Goal: Find contact information: Find contact information

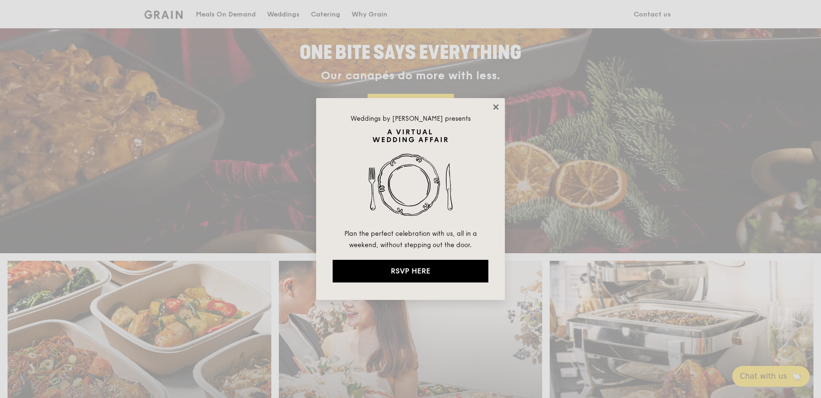
click at [495, 108] on icon at bounding box center [495, 106] width 5 height 5
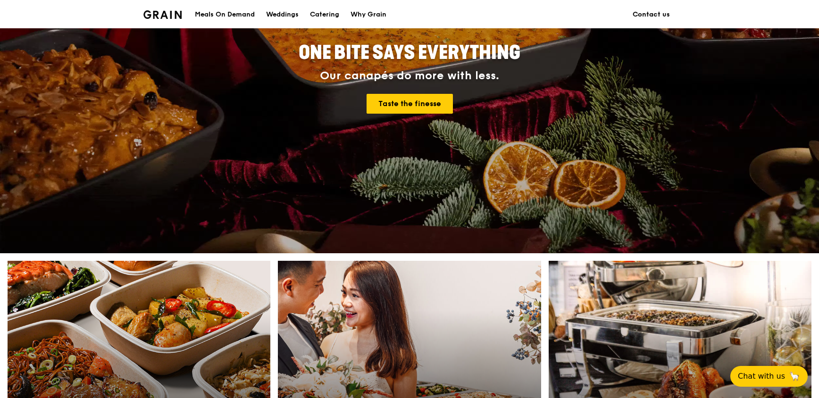
click at [646, 16] on link "Contact us" at bounding box center [651, 14] width 49 height 28
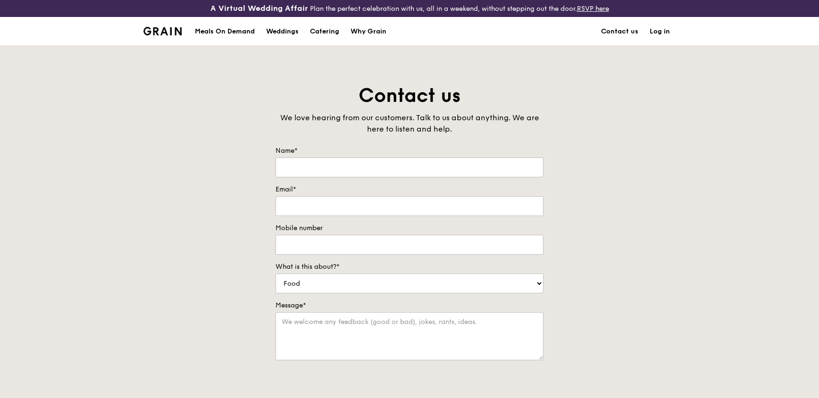
click at [153, 31] on img at bounding box center [162, 31] width 38 height 8
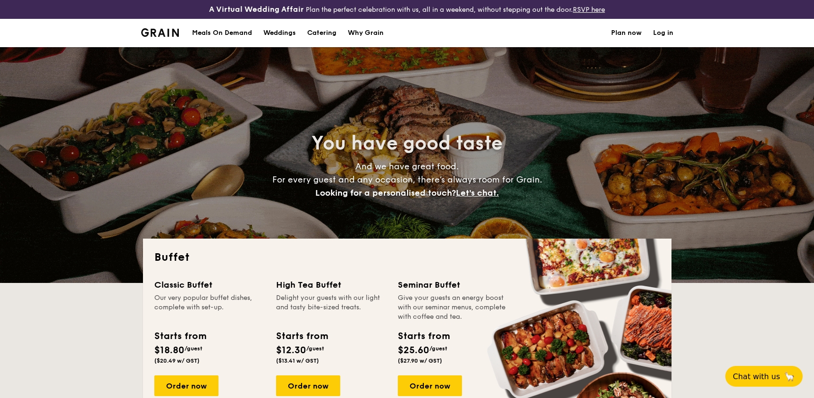
select select
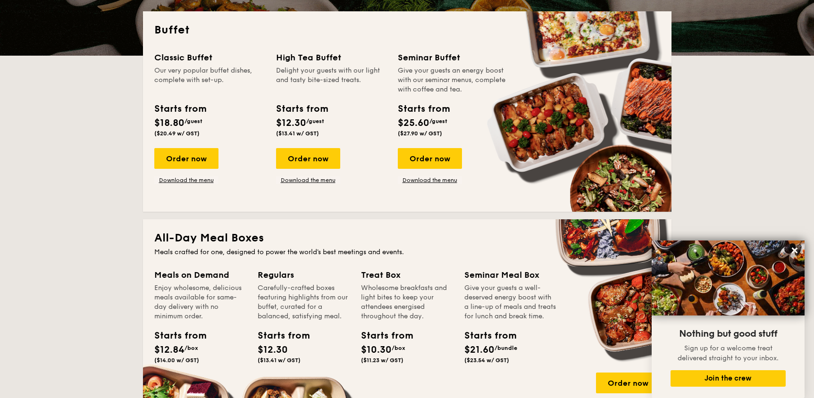
scroll to position [189, 0]
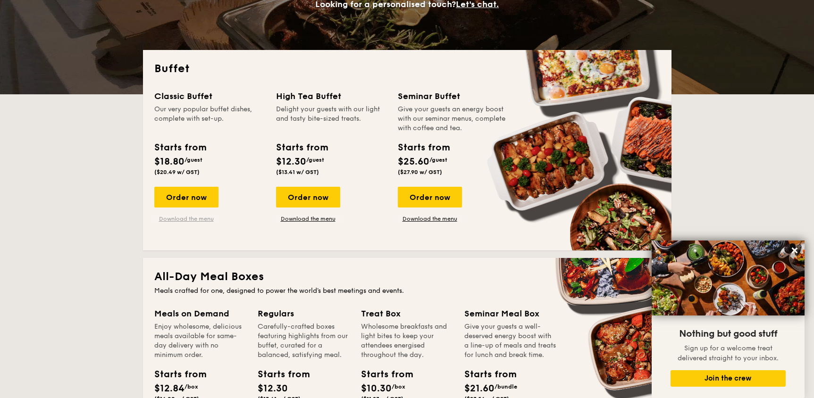
click at [173, 221] on link "Download the menu" at bounding box center [186, 219] width 64 height 8
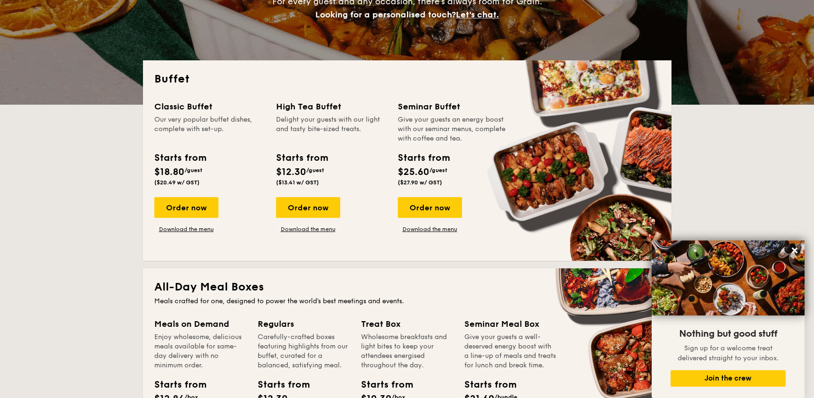
scroll to position [114, 0]
